Goal: Find contact information

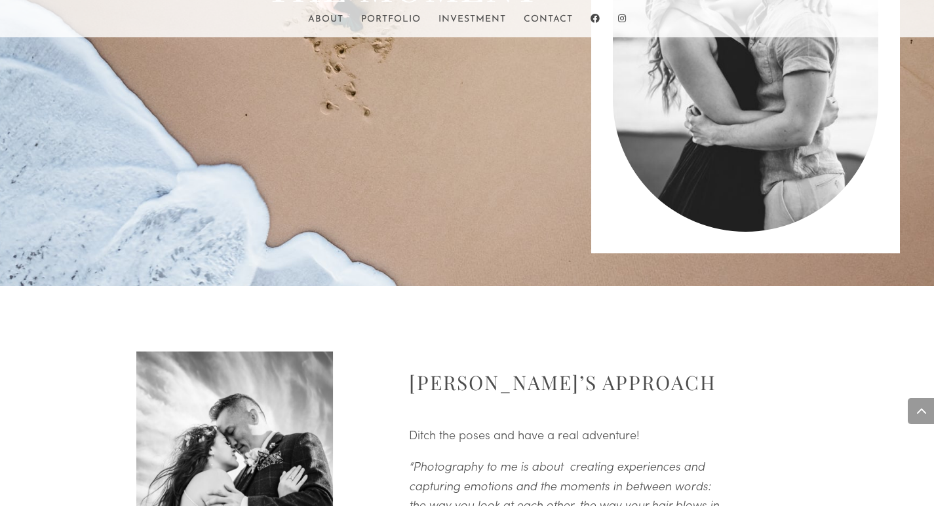
scroll to position [1458, 0]
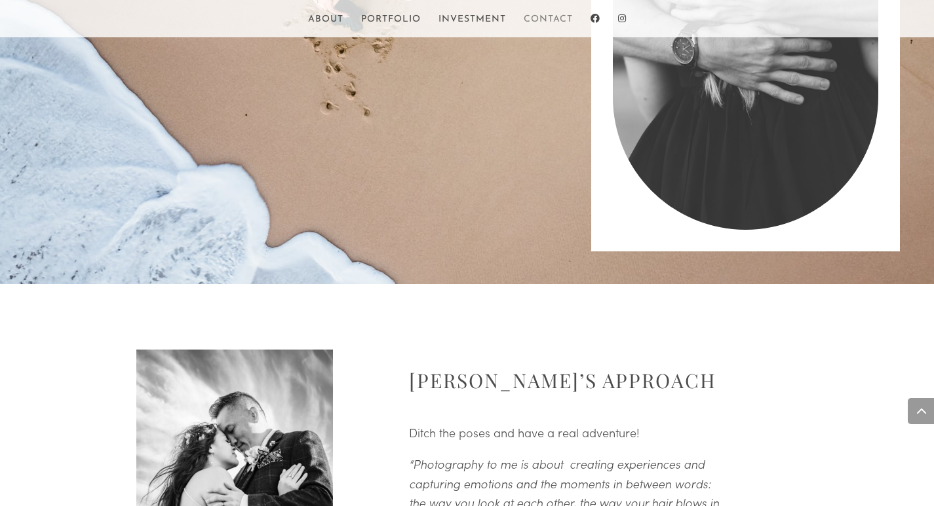
click at [548, 16] on link "Contact" at bounding box center [547, 26] width 49 height 22
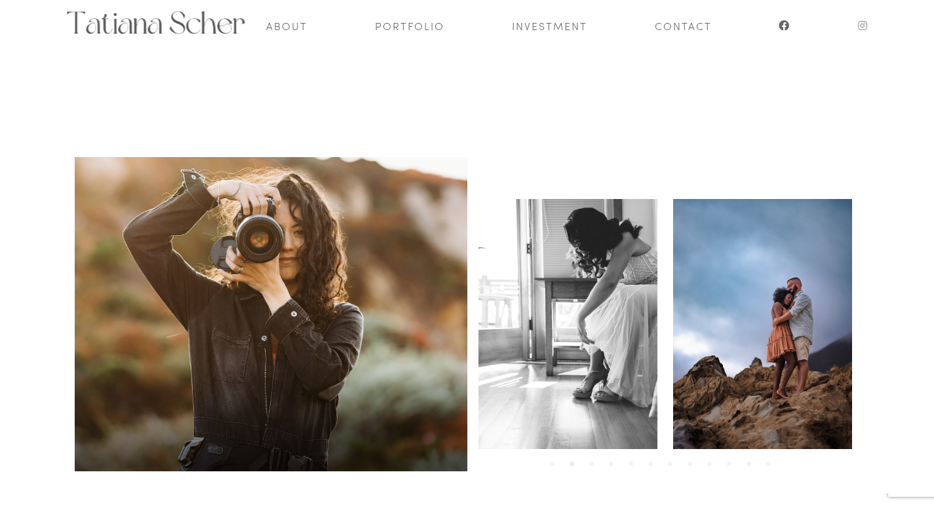
click at [862, 27] on icon at bounding box center [863, 25] width 10 height 10
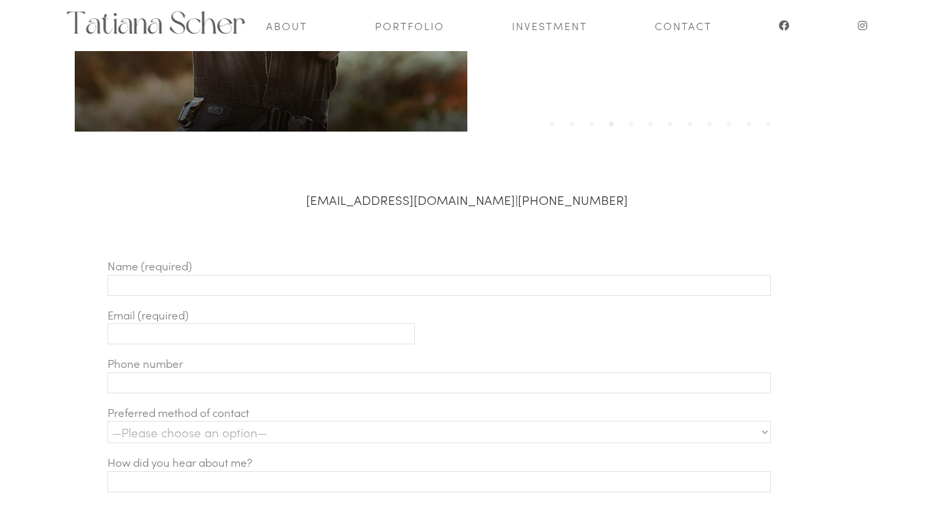
scroll to position [341, 0]
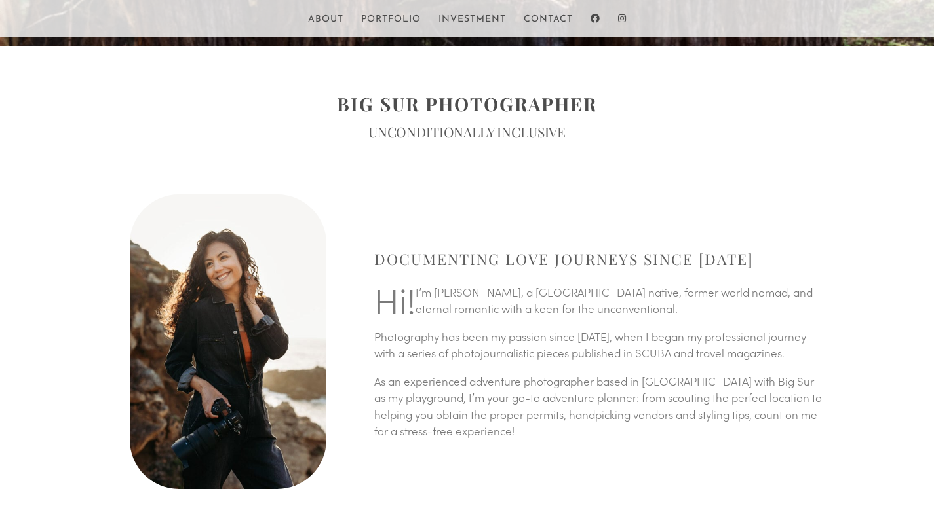
scroll to position [488, 0]
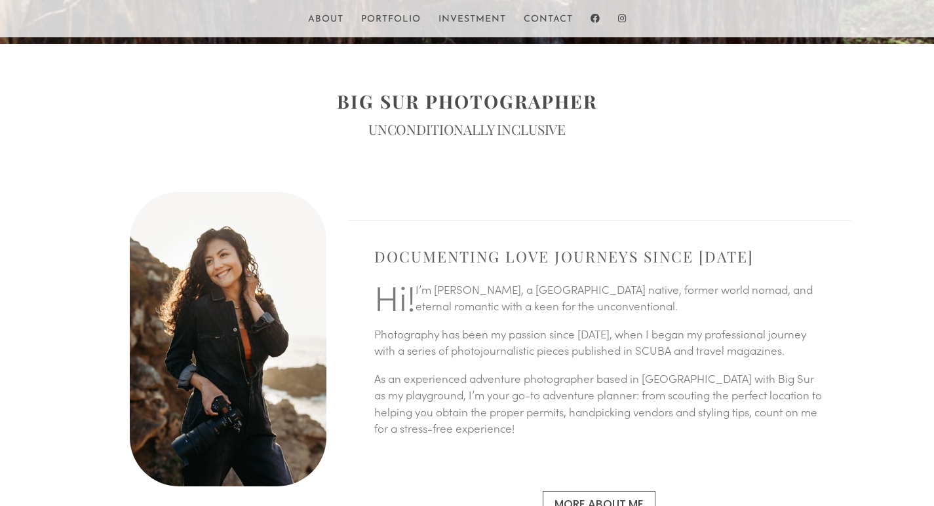
click at [451, 295] on p "Hi! I’m Tatiana, a Mexico City native, former world nomad, and eternal romantic…" at bounding box center [599, 304] width 451 height 45
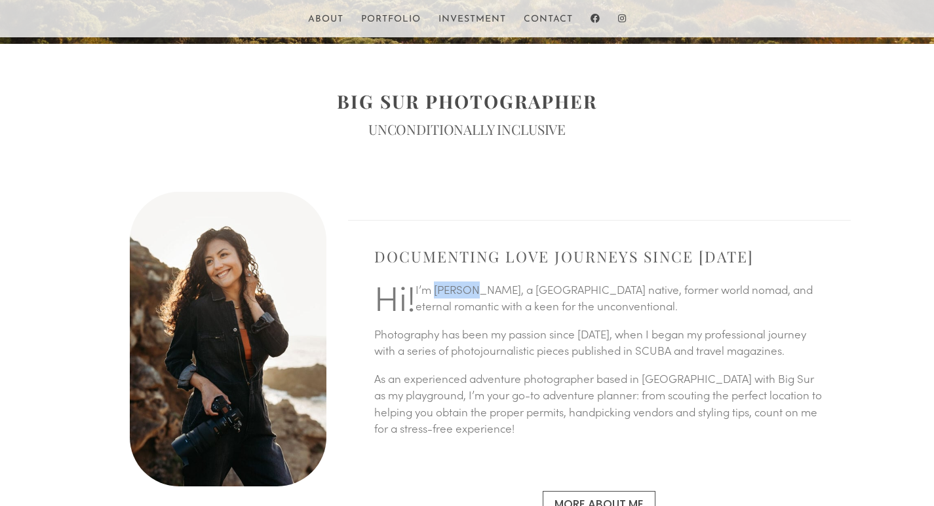
copy p "Tatiana"
